Goal: Information Seeking & Learning: Compare options

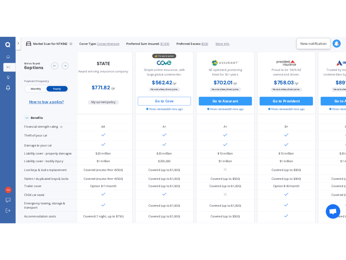
scroll to position [0, 5]
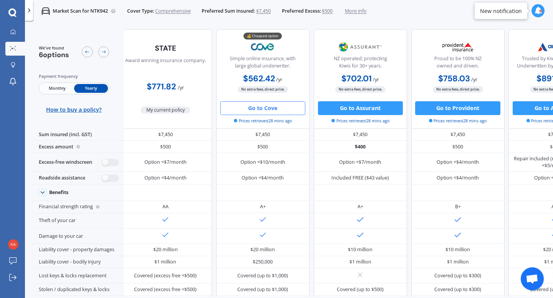
click at [10, 13] on icon at bounding box center [12, 12] width 8 height 9
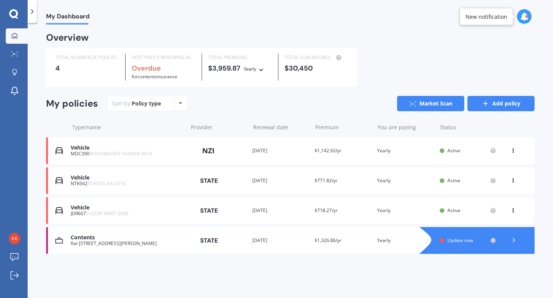
click at [485, 105] on line at bounding box center [485, 103] width 0 height 5
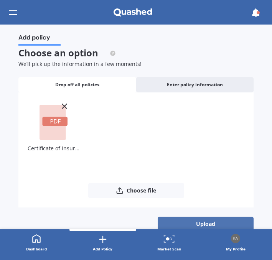
click at [206, 222] on button "Upload" at bounding box center [206, 224] width 96 height 15
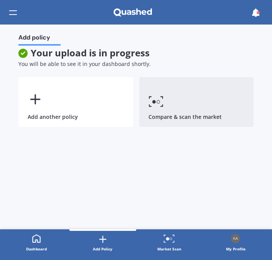
click at [168, 97] on link "Compare & scan the market" at bounding box center [196, 102] width 115 height 50
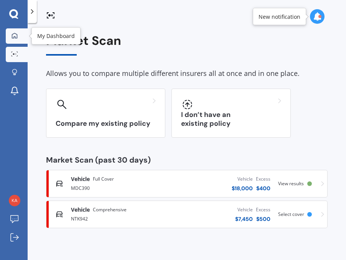
click at [12, 34] on icon at bounding box center [14, 35] width 5 height 5
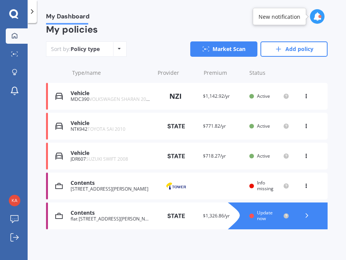
scroll to position [96, 0]
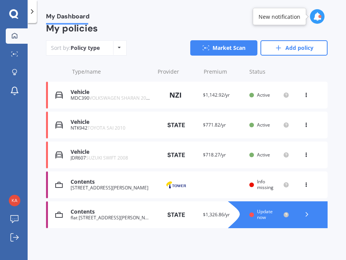
click at [124, 185] on div "[STREET_ADDRESS][PERSON_NAME]" at bounding box center [111, 187] width 80 height 5
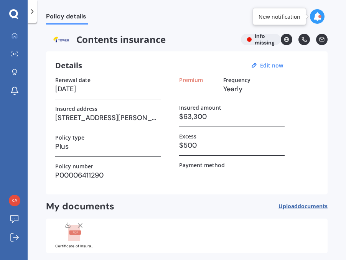
scroll to position [1, 0]
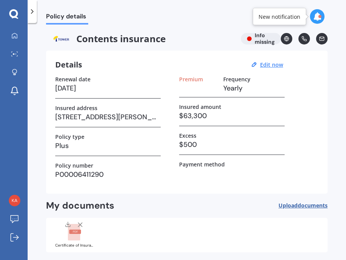
click at [254, 39] on div "Contents insurance Info missing" at bounding box center [187, 39] width 282 height 12
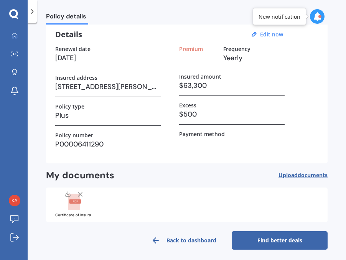
scroll to position [34, 0]
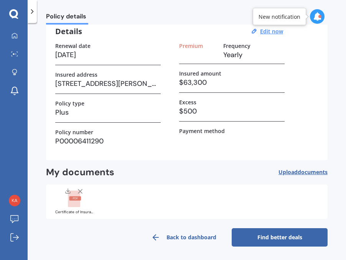
click at [264, 239] on link "Find better deals" at bounding box center [280, 237] width 96 height 18
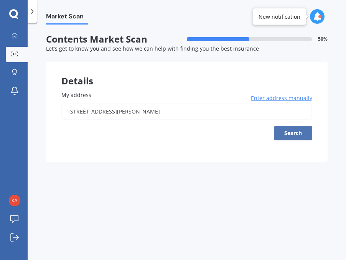
click at [284, 135] on button "Search" at bounding box center [293, 133] width 38 height 15
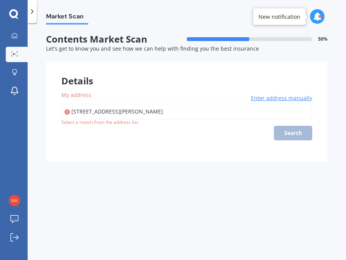
click at [208, 115] on input "[STREET_ADDRESS][PERSON_NAME]" at bounding box center [186, 112] width 251 height 16
type input "3"
click at [293, 132] on div "[STREET_ADDRESS][PERSON_NAME] Enter address manually Search" at bounding box center [186, 122] width 251 height 37
click at [293, 133] on div "[STREET_ADDRESS][PERSON_NAME] Enter address manually Search" at bounding box center [186, 122] width 251 height 37
click at [224, 115] on input "[STREET_ADDRESS][PERSON_NAME]" at bounding box center [186, 112] width 251 height 16
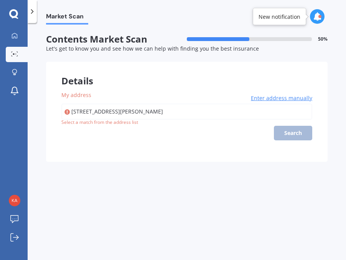
type input "[STREET_ADDRESS][PERSON_NAME]"
click at [299, 136] on div "[STREET_ADDRESS][PERSON_NAME] Central Enter address manually Search" at bounding box center [186, 122] width 251 height 37
click at [127, 122] on div "Select a match from the address list" at bounding box center [99, 122] width 77 height 7
click at [272, 97] on span "Enter address manually" at bounding box center [281, 98] width 61 height 8
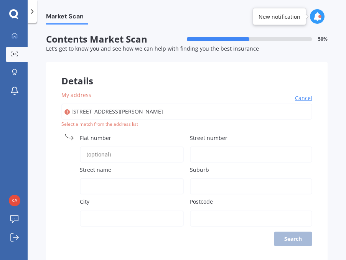
scroll to position [21, 0]
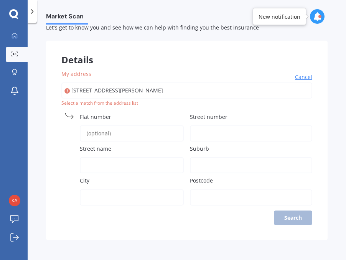
click at [201, 135] on input "Street number" at bounding box center [251, 133] width 122 height 16
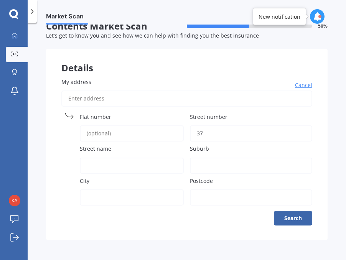
type input "37"
click at [153, 160] on input "Street name" at bounding box center [132, 166] width 104 height 16
type input "[PERSON_NAME][GEOGRAPHIC_DATA]"
click at [204, 163] on input "Suburb" at bounding box center [251, 166] width 122 height 16
type input "Hutt Central"
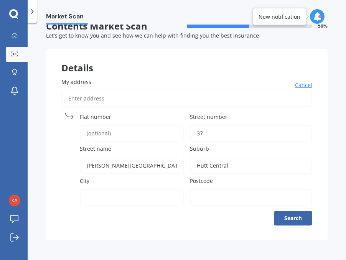
click at [105, 195] on input "City" at bounding box center [132, 198] width 104 height 16
type input "Lower Hutt"
click at [229, 193] on input "Postcode" at bounding box center [251, 198] width 122 height 16
type input "5011"
click at [280, 218] on button "Search" at bounding box center [293, 218] width 38 height 15
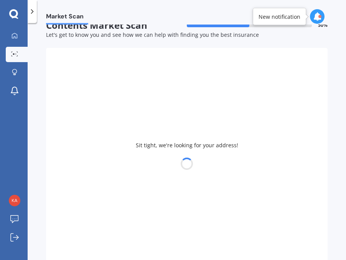
select select "16"
select select "10"
select select "1987"
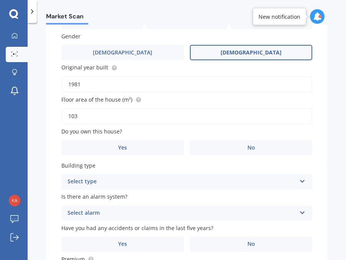
scroll to position [227, 0]
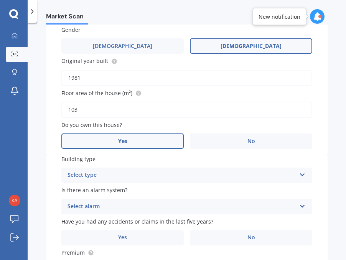
click at [95, 138] on label "Yes" at bounding box center [122, 141] width 122 height 15
click at [0, 0] on input "Yes" at bounding box center [0, 0] width 0 height 0
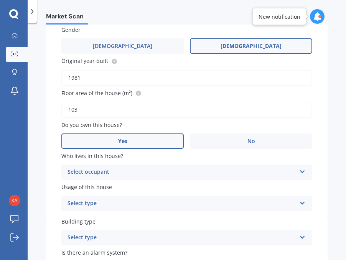
click at [211, 170] on div "Select occupant" at bounding box center [182, 172] width 229 height 9
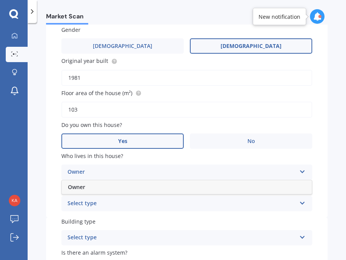
click at [211, 170] on div "Owner" at bounding box center [182, 172] width 229 height 9
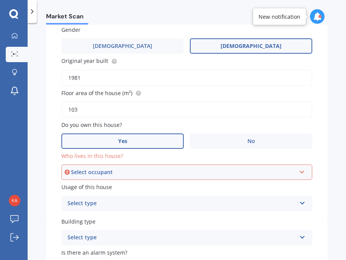
click at [211, 170] on div "Select occupant Owner" at bounding box center [186, 172] width 251 height 15
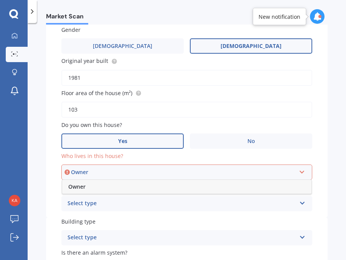
click at [191, 187] on div "Owner" at bounding box center [186, 187] width 249 height 14
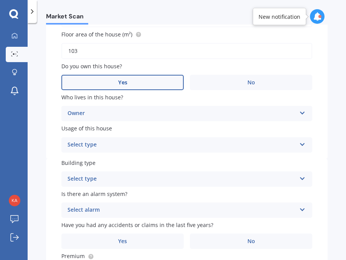
scroll to position [299, 0]
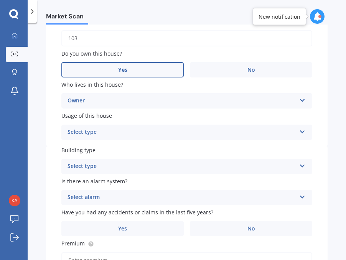
click at [156, 129] on div "Select type" at bounding box center [182, 132] width 229 height 9
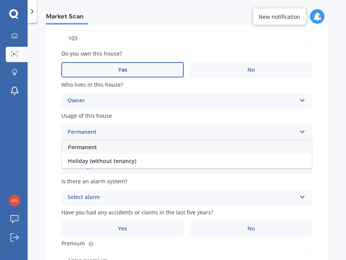
click at [146, 150] on div "Permanent" at bounding box center [187, 147] width 250 height 14
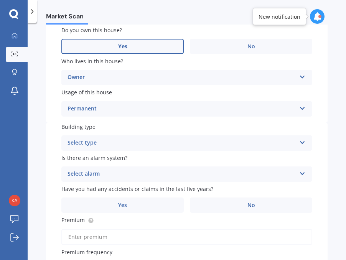
scroll to position [327, 0]
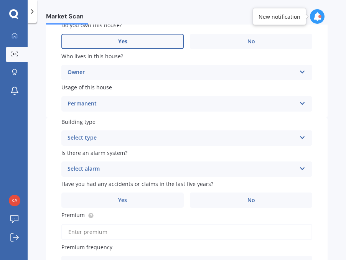
click at [143, 140] on div "Select type" at bounding box center [182, 138] width 229 height 9
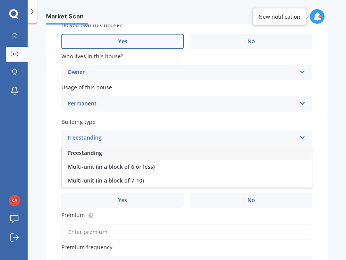
click at [157, 157] on div "Freestanding" at bounding box center [187, 153] width 250 height 14
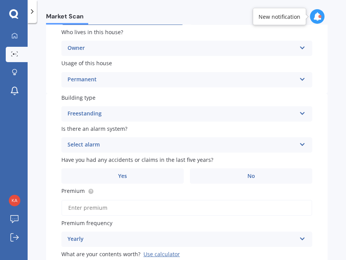
scroll to position [353, 0]
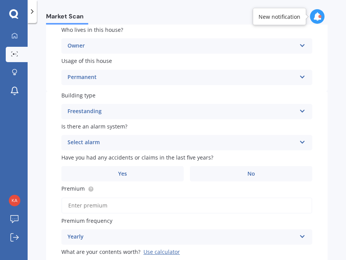
click at [156, 147] on div "Select alarm" at bounding box center [182, 142] width 229 height 9
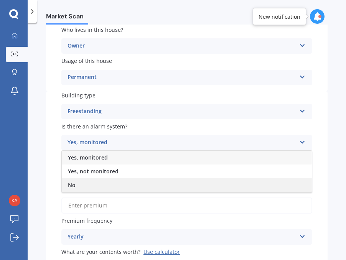
click at [145, 186] on div "No" at bounding box center [187, 185] width 250 height 14
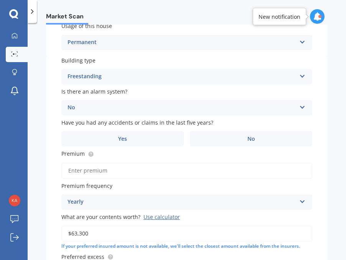
scroll to position [389, 0]
click at [219, 140] on label "No" at bounding box center [251, 138] width 122 height 15
click at [0, 0] on input "No" at bounding box center [0, 0] width 0 height 0
click at [162, 190] on label "Premium frequency" at bounding box center [185, 185] width 248 height 8
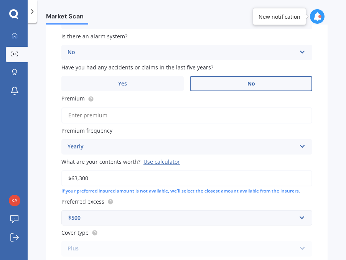
scroll to position [442, 0]
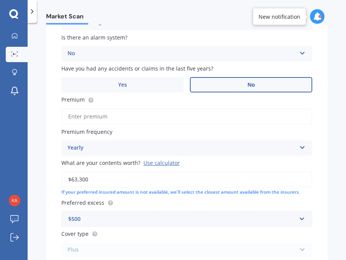
click at [115, 117] on input "Premium" at bounding box center [186, 117] width 251 height 16
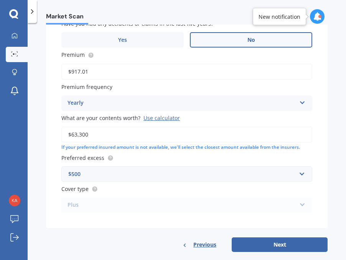
scroll to position [503, 0]
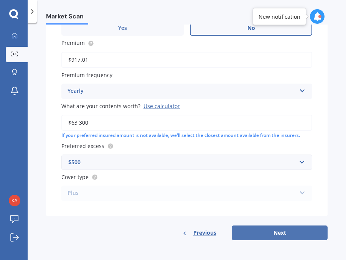
type input "$917.01"
click at [296, 229] on button "Next" at bounding box center [280, 233] width 96 height 15
select select "16"
select select "10"
select select "1987"
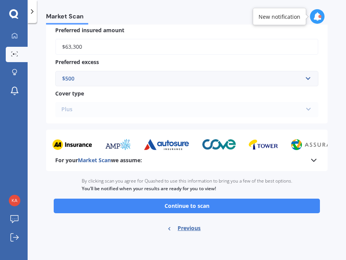
scroll to position [627, 0]
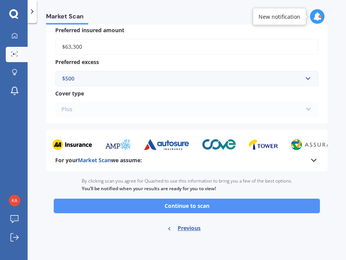
click at [226, 205] on button "Continue to scan" at bounding box center [187, 206] width 266 height 15
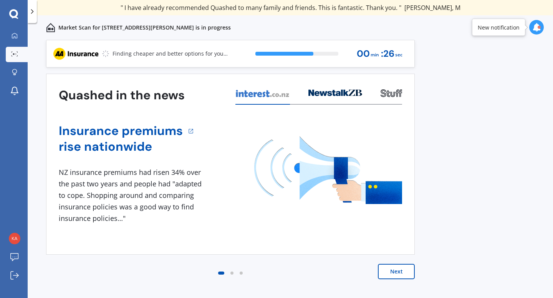
click at [401, 267] on button "Next" at bounding box center [396, 271] width 37 height 15
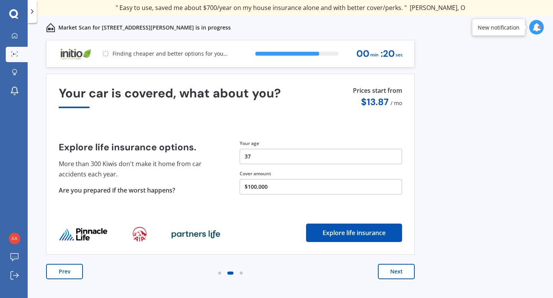
click at [68, 273] on button "Prev" at bounding box center [64, 271] width 37 height 15
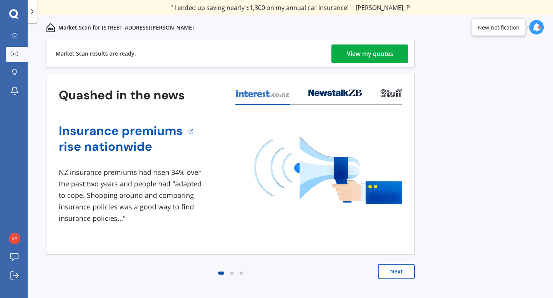
click at [366, 58] on div "View my quotes" at bounding box center [369, 54] width 46 height 18
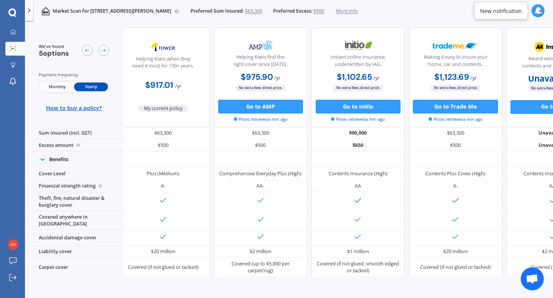
scroll to position [2, 0]
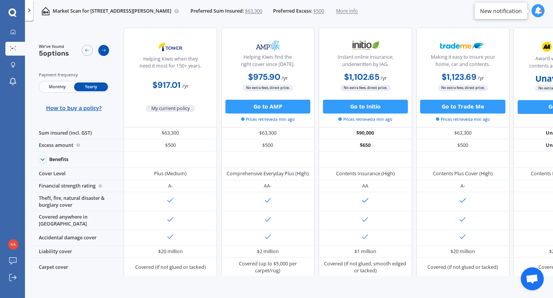
click at [101, 51] on icon at bounding box center [103, 50] width 5 height 5
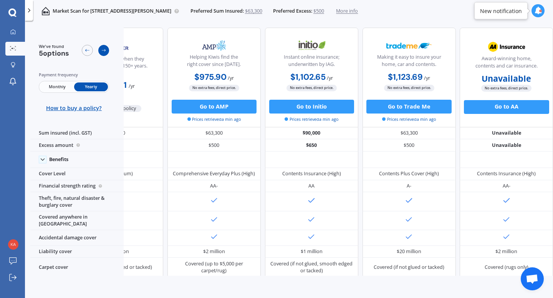
scroll to position [2, 63]
click at [71, 55] on div "We've found 5 options" at bounding box center [74, 50] width 71 height 14
click at [13, 31] on icon at bounding box center [12, 31] width 5 height 5
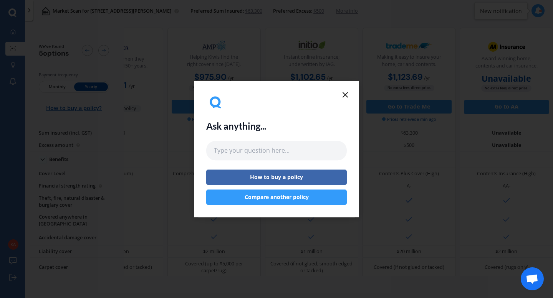
click at [346, 94] on icon at bounding box center [344, 94] width 9 height 9
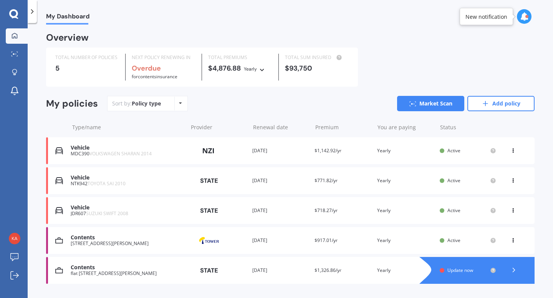
click at [510, 150] on icon at bounding box center [512, 149] width 5 height 5
click at [497, 186] on div "Delete" at bounding box center [496, 180] width 76 height 15
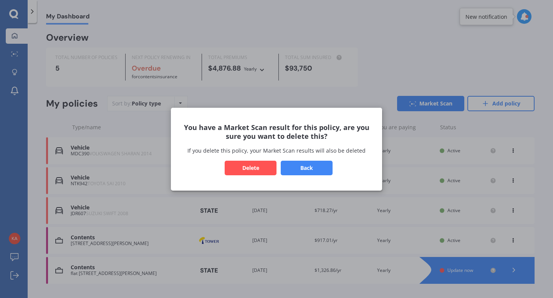
click at [269, 167] on button "Delete" at bounding box center [250, 167] width 52 height 15
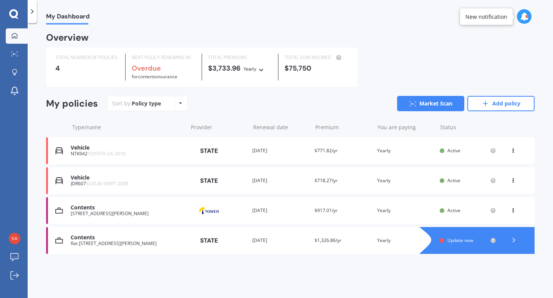
click at [432, 272] on div "Overview TOTAL NUMBER OF POLICIES 4 NEXT POLICY RENEWING IN Overdue for Content…" at bounding box center [290, 153] width 488 height 239
